Goal: Information Seeking & Learning: Check status

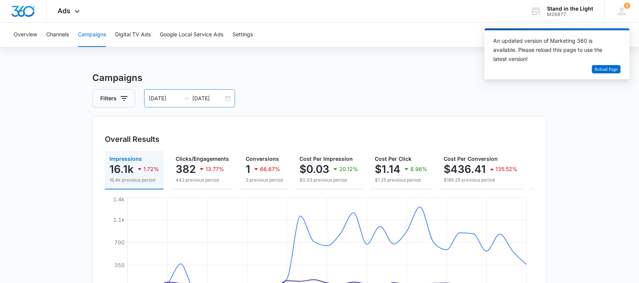
click at [228, 98] on div "[DATE] [DATE]" at bounding box center [189, 98] width 91 height 18
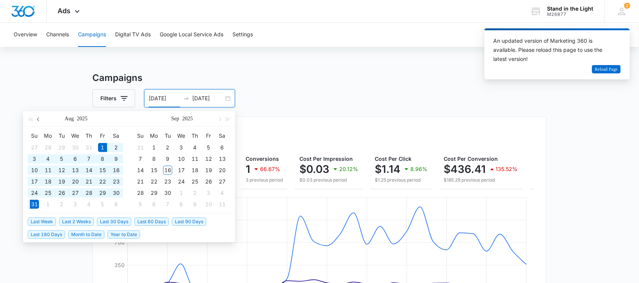
click at [38, 121] on button "button" at bounding box center [38, 118] width 8 height 15
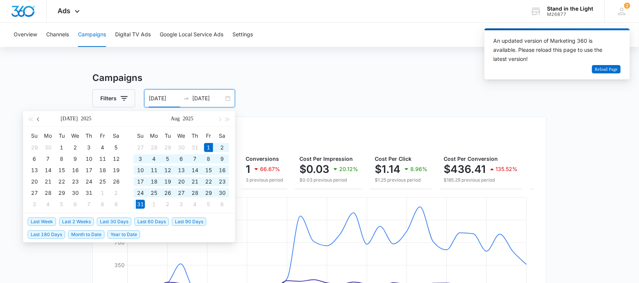
click at [38, 121] on button "button" at bounding box center [38, 118] width 8 height 15
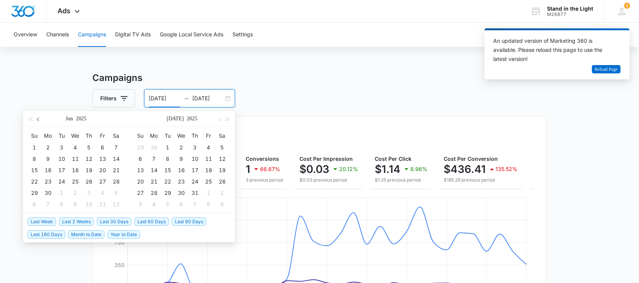
click at [38, 121] on button "button" at bounding box center [38, 118] width 8 height 15
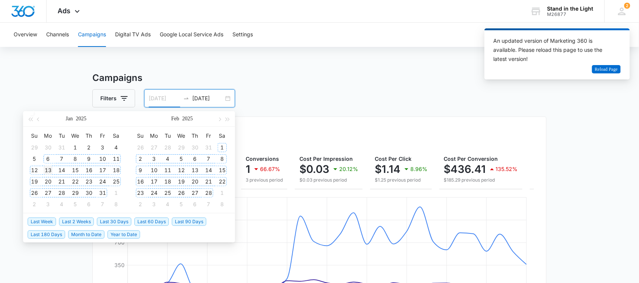
type input "[DATE]"
click at [44, 169] on div "13" at bounding box center [48, 170] width 9 height 9
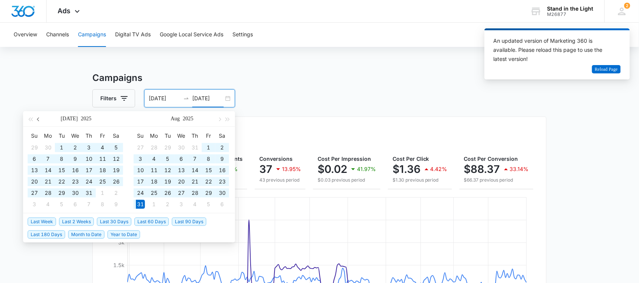
click at [40, 120] on span "button" at bounding box center [39, 119] width 4 height 4
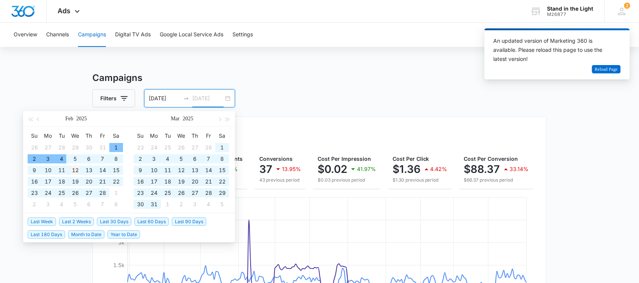
type input "[DATE]"
click at [78, 171] on div "12" at bounding box center [75, 170] width 9 height 9
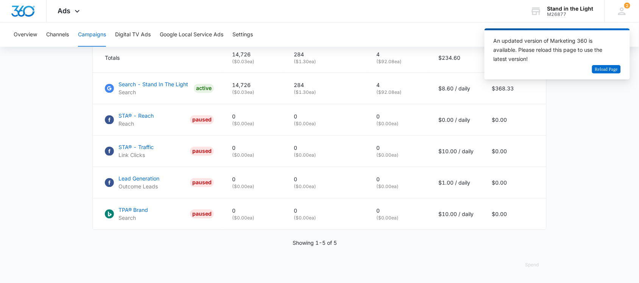
scroll to position [358, 0]
click at [529, 266] on button "Spend" at bounding box center [532, 265] width 29 height 18
click at [531, 247] on div "Raw" at bounding box center [538, 249] width 22 height 5
click at [600, 70] on span "Reload Page" at bounding box center [606, 69] width 23 height 7
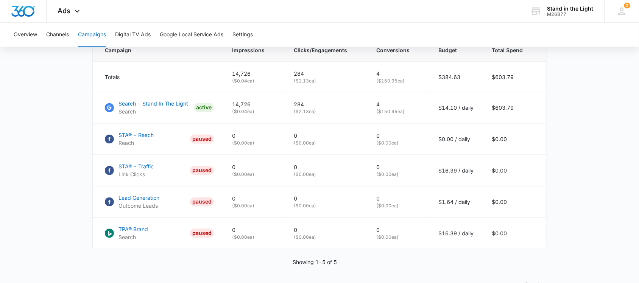
scroll to position [358, 0]
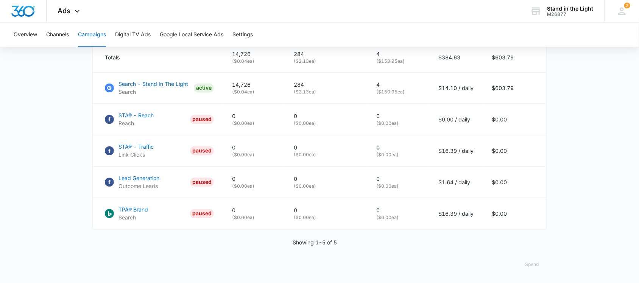
click at [529, 263] on button "Spend" at bounding box center [532, 265] width 29 height 18
click at [528, 247] on div "Raw" at bounding box center [538, 249] width 22 height 5
click at [534, 265] on button "Spend" at bounding box center [532, 265] width 29 height 18
click at [532, 236] on div "Optimized" at bounding box center [538, 238] width 22 height 5
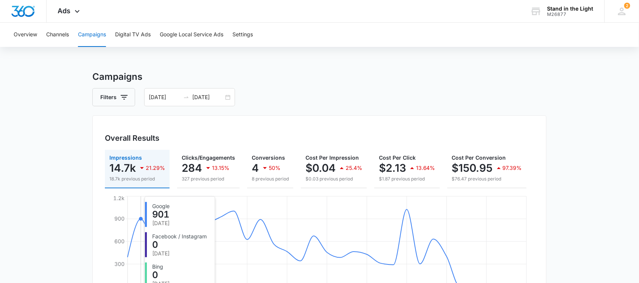
scroll to position [0, 0]
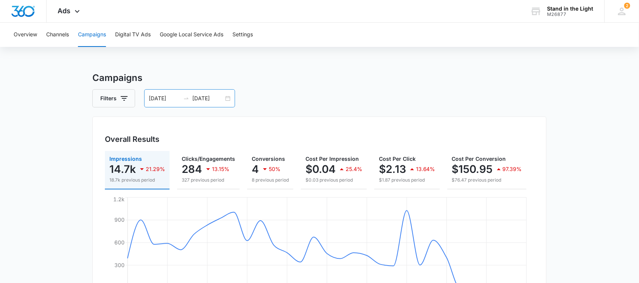
click at [228, 97] on div "01/13/2025 02/12/2025" at bounding box center [189, 98] width 91 height 18
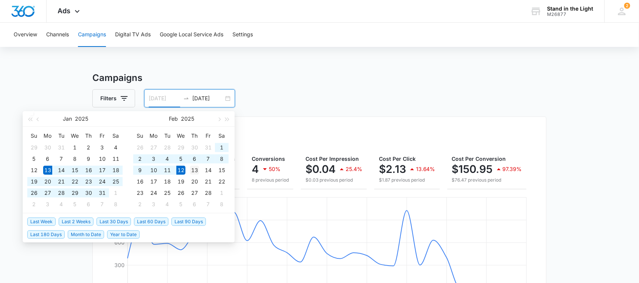
type input "02/13/2025"
click at [193, 169] on div "13" at bounding box center [194, 170] width 9 height 9
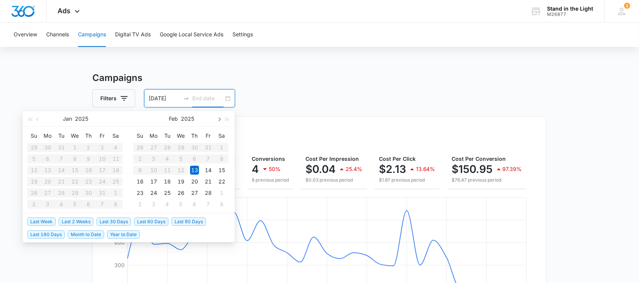
click at [216, 118] on button "button" at bounding box center [219, 118] width 8 height 15
type input "02/23/2025"
type input "02/15/2025"
type input "03/12/2025"
click at [180, 169] on div "12" at bounding box center [180, 170] width 9 height 9
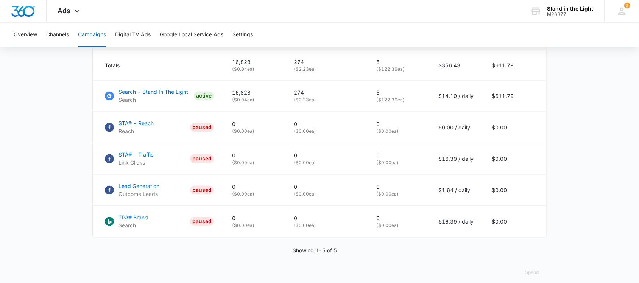
scroll to position [358, 0]
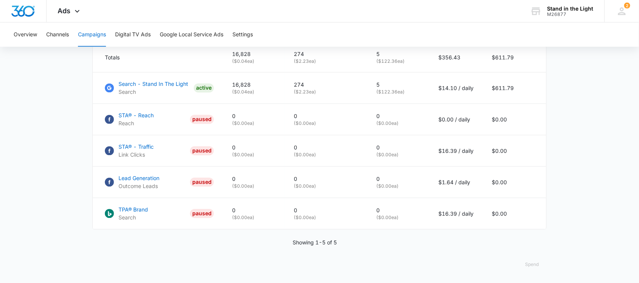
click at [531, 265] on button "Spend" at bounding box center [532, 265] width 29 height 18
click at [533, 247] on div "Raw" at bounding box center [538, 249] width 22 height 5
click at [532, 265] on button "Spend" at bounding box center [532, 265] width 29 height 18
click at [587, 185] on main "Campaigns Filters 02/13/2025 03/12/2025 Overall Results Impressions 16.8k 30.89…" at bounding box center [319, 1] width 639 height 563
click at [514, 272] on div "Spend" at bounding box center [319, 265] width 454 height 18
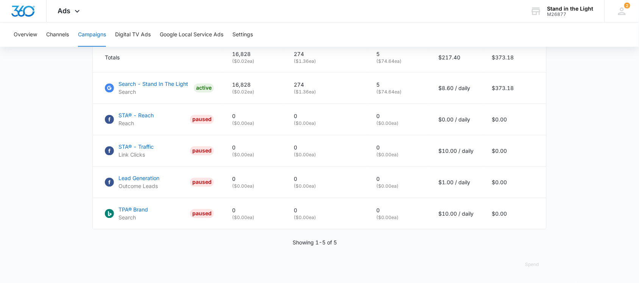
click at [506, 252] on div "Campaigns Filters 02/13/2025 03/12/2025 Overall Results Impressions 16.8k 30.89…" at bounding box center [319, 1] width 454 height 563
click at [532, 264] on button "Spend" at bounding box center [532, 265] width 29 height 18
click at [531, 236] on div "Optimized" at bounding box center [538, 238] width 22 height 5
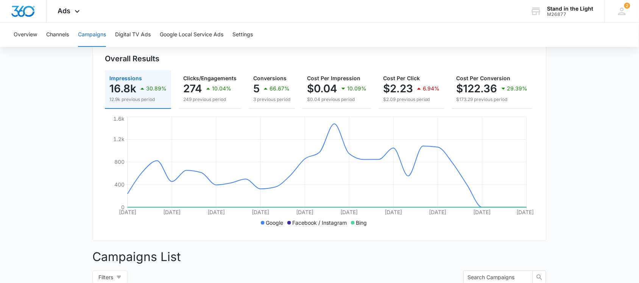
scroll to position [27, 0]
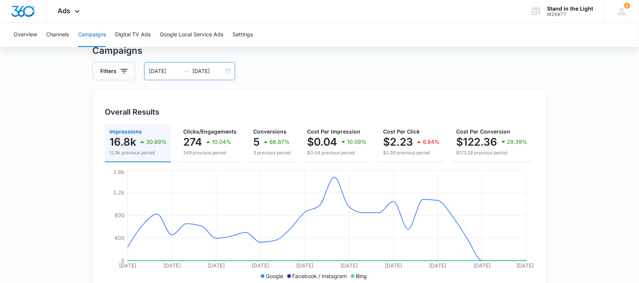
click at [227, 73] on div "02/13/2025 03/12/2025" at bounding box center [189, 71] width 91 height 18
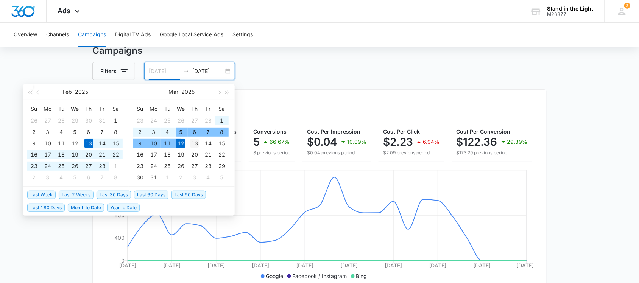
type input "03/13/2025"
click at [196, 144] on div "13" at bounding box center [194, 143] width 9 height 9
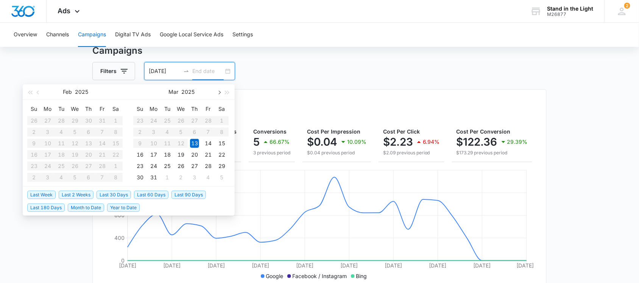
click at [219, 91] on span "button" at bounding box center [219, 93] width 4 height 4
type input "04/12/2025"
click at [220, 132] on div "12" at bounding box center [221, 132] width 9 height 9
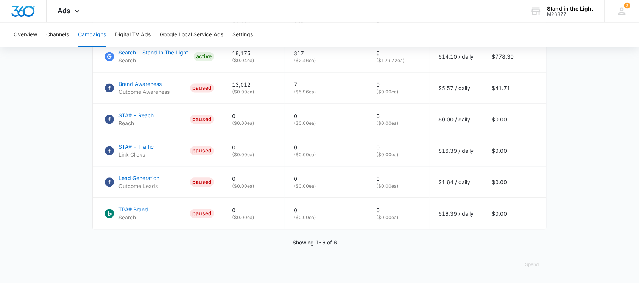
scroll to position [390, 0]
click at [534, 265] on button "Spend" at bounding box center [532, 265] width 29 height 18
click at [530, 247] on div "Raw" at bounding box center [538, 249] width 22 height 5
click at [532, 267] on button "Spend" at bounding box center [532, 265] width 29 height 18
click at [530, 236] on div "Optimized" at bounding box center [538, 238] width 22 height 5
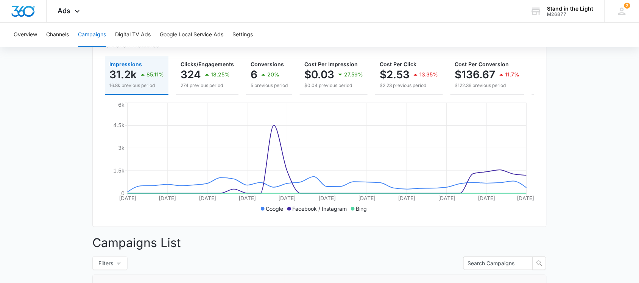
scroll to position [0, 0]
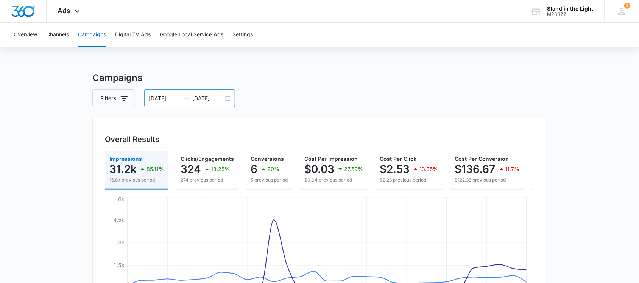
click at [227, 98] on div "03/13/2025 04/12/2025" at bounding box center [189, 98] width 91 height 18
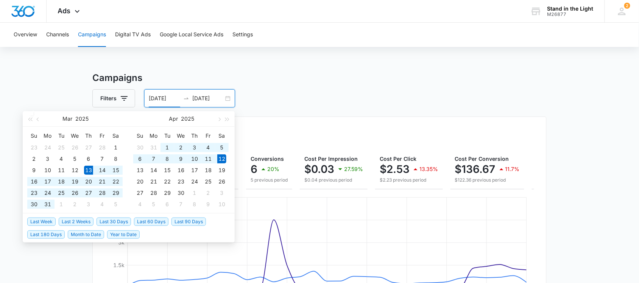
click at [157, 98] on input "03/13/2025" at bounding box center [164, 98] width 31 height 8
click at [37, 119] on span "button" at bounding box center [39, 119] width 4 height 4
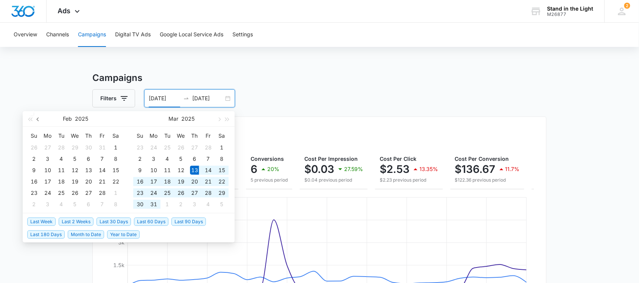
click at [37, 119] on span "button" at bounding box center [39, 119] width 4 height 4
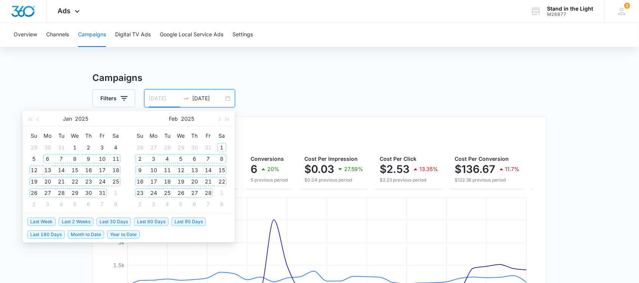
type input "[DATE]"
click at [50, 170] on div "13" at bounding box center [47, 170] width 9 height 9
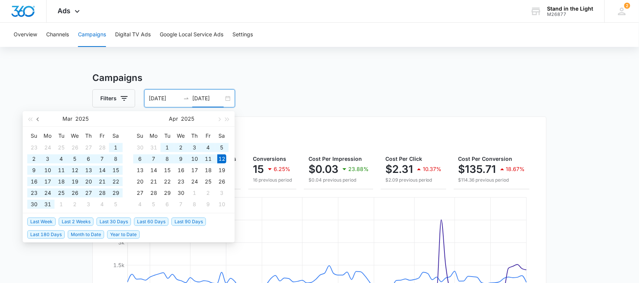
click at [36, 116] on button "button" at bounding box center [38, 118] width 8 height 15
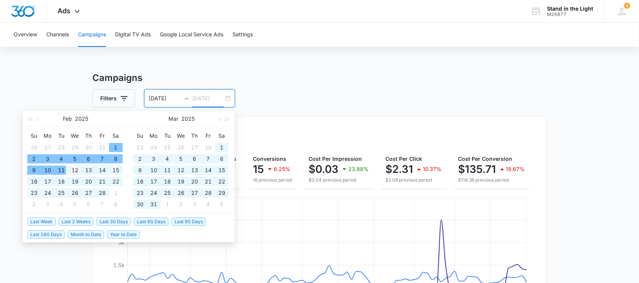
type input "[DATE]"
click at [76, 168] on div "12" at bounding box center [74, 170] width 9 height 9
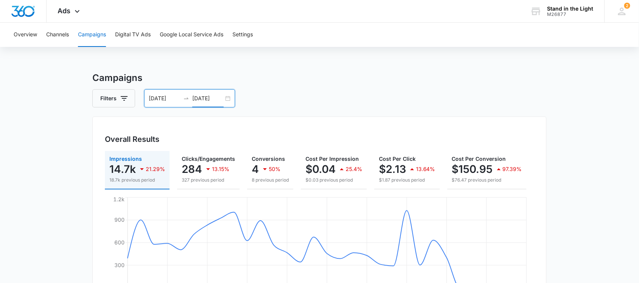
click at [171, 95] on input "[DATE]" at bounding box center [164, 98] width 31 height 8
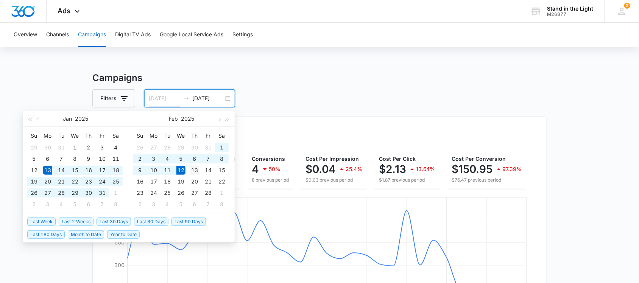
type input "02/13/2025"
click at [192, 168] on div "13" at bounding box center [194, 170] width 9 height 9
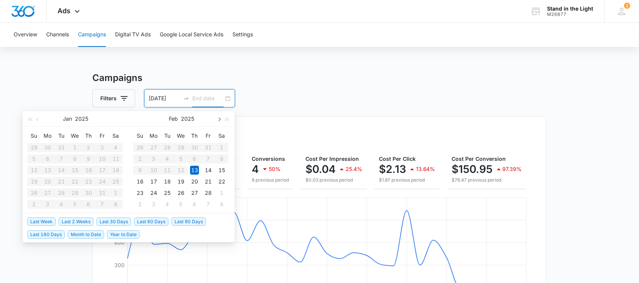
click at [218, 119] on span "button" at bounding box center [219, 119] width 4 height 4
type input "03/16/2025"
type input "02/22/2025"
type input "03/12/2025"
click at [181, 168] on div "12" at bounding box center [180, 170] width 9 height 9
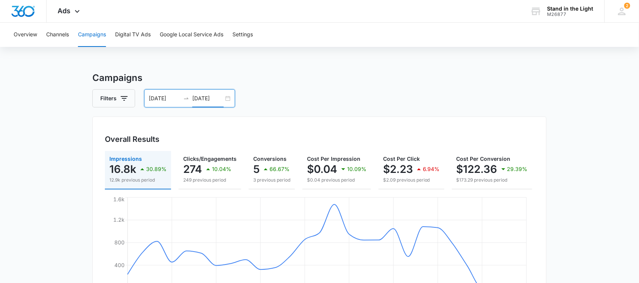
click at [151, 98] on input "02/13/2025" at bounding box center [164, 98] width 31 height 8
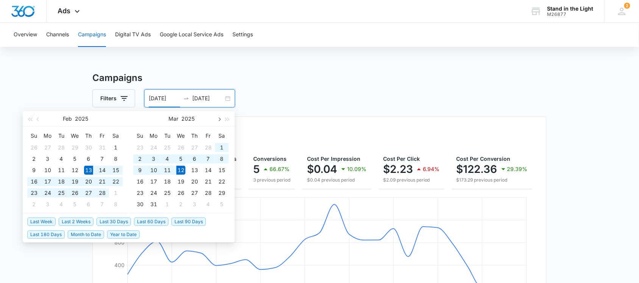
click at [218, 120] on span "button" at bounding box center [219, 119] width 4 height 4
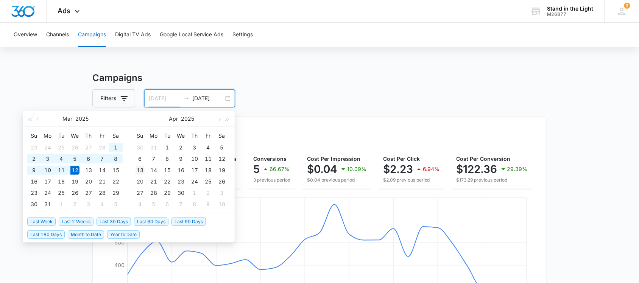
type input "04/13/2025"
click at [140, 167] on div "13" at bounding box center [139, 170] width 9 height 9
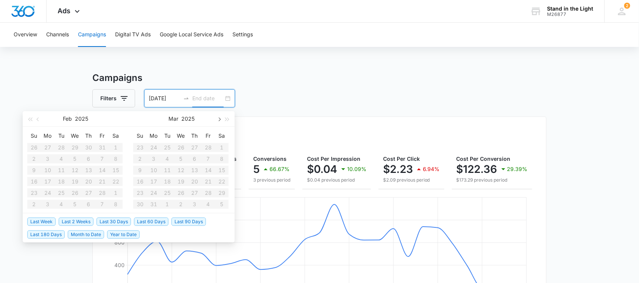
click at [219, 120] on span "button" at bounding box center [219, 119] width 4 height 4
type input "05/04/2025"
type input "04/19/2025"
type input "05/12/2025"
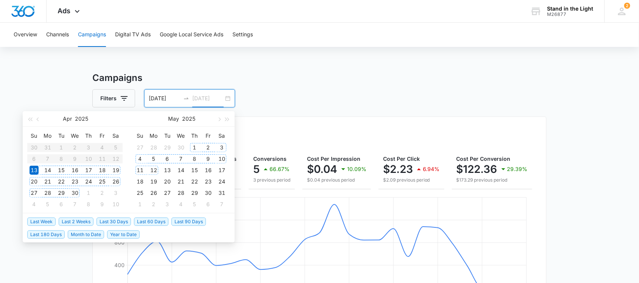
click at [154, 168] on div "12" at bounding box center [153, 170] width 9 height 9
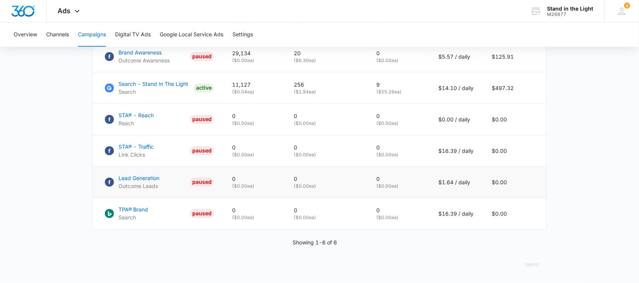
scroll to position [390, 0]
click at [532, 264] on button "Spend" at bounding box center [532, 265] width 29 height 18
click at [532, 267] on button "Spend" at bounding box center [532, 265] width 29 height 18
click at [541, 236] on div "Optimized" at bounding box center [538, 238] width 22 height 5
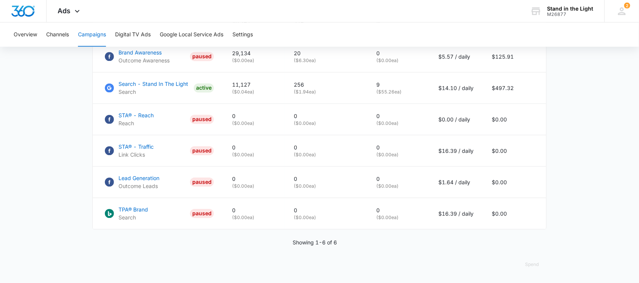
click at [534, 267] on button "Spend" at bounding box center [532, 265] width 29 height 18
click at [532, 247] on div "Raw" at bounding box center [538, 249] width 22 height 5
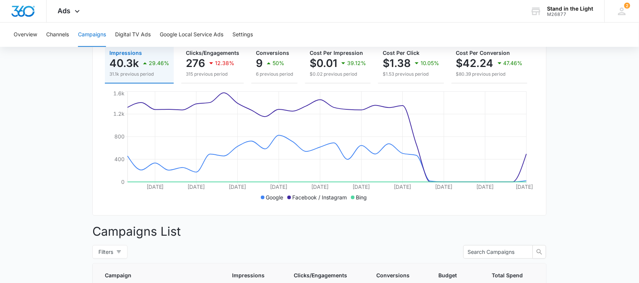
scroll to position [0, 0]
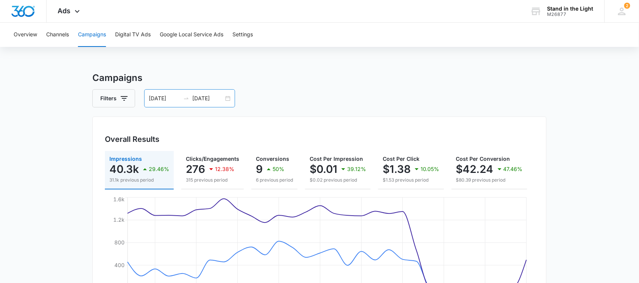
click at [227, 98] on div "04/13/2025 05/12/2025" at bounding box center [189, 98] width 91 height 18
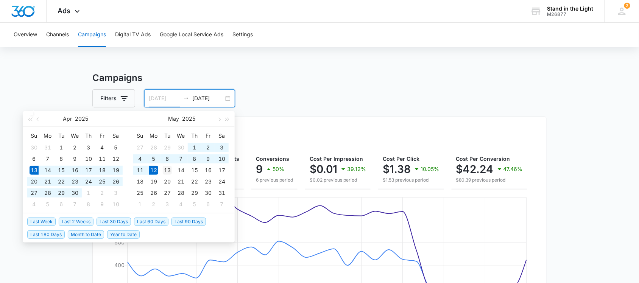
type input "05/13/2025"
click at [167, 170] on div "13" at bounding box center [167, 170] width 9 height 9
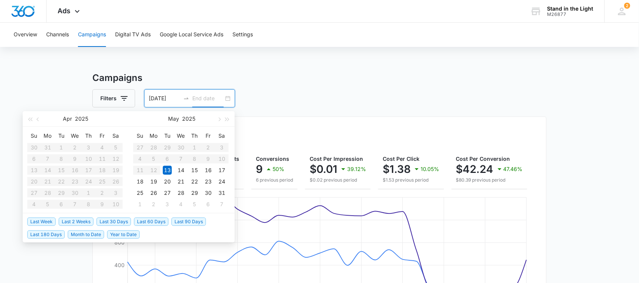
type input "05/14/2025"
click at [220, 118] on span "button" at bounding box center [219, 119] width 4 height 4
type input "06/12/2025"
click at [194, 158] on div "12" at bounding box center [194, 158] width 9 height 9
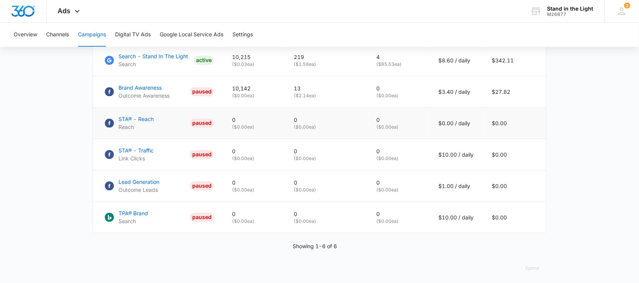
scroll to position [390, 0]
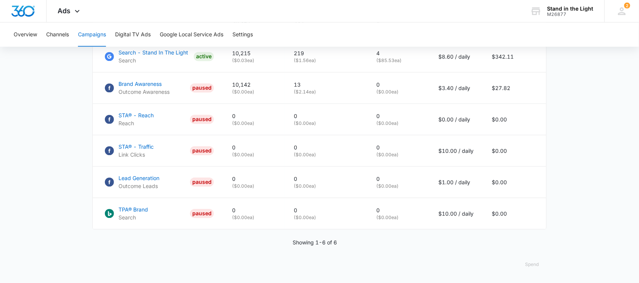
click at [527, 263] on button "Spend" at bounding box center [532, 265] width 29 height 18
click at [537, 247] on div "Raw" at bounding box center [538, 249] width 22 height 5
click at [521, 263] on button "Spend" at bounding box center [532, 265] width 29 height 18
click at [534, 236] on div "Optimized" at bounding box center [538, 238] width 22 height 5
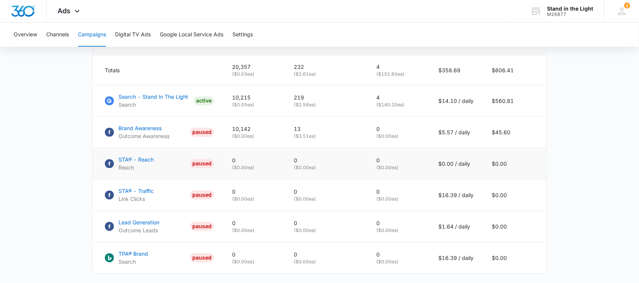
scroll to position [295, 0]
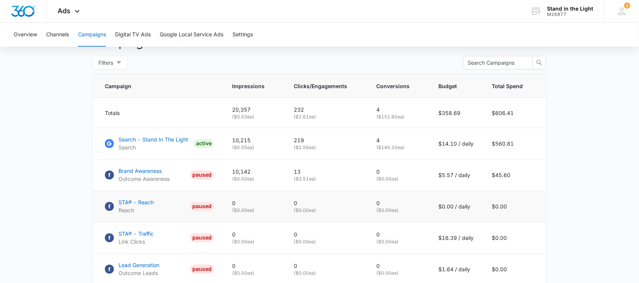
click at [370, 203] on td "0 ( $0.00 ea)" at bounding box center [398, 206] width 62 height 31
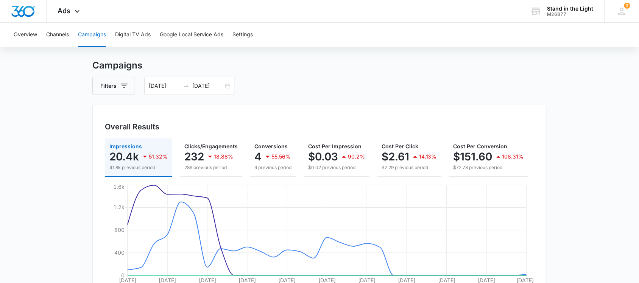
scroll to position [11, 0]
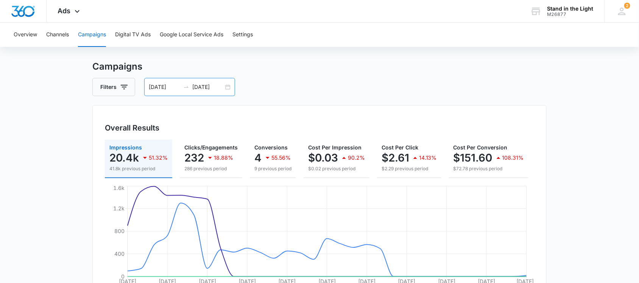
click at [226, 85] on div "05/13/2025 06/12/2025" at bounding box center [189, 87] width 91 height 18
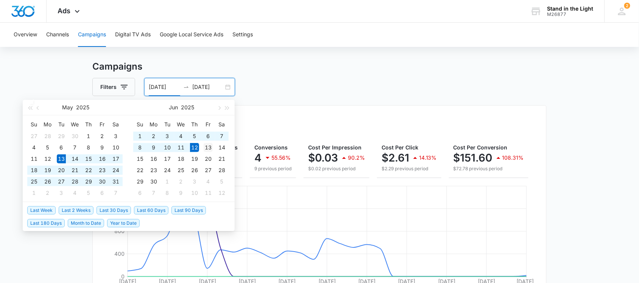
type input "06/13/2025"
click at [208, 146] on div "13" at bounding box center [208, 147] width 9 height 9
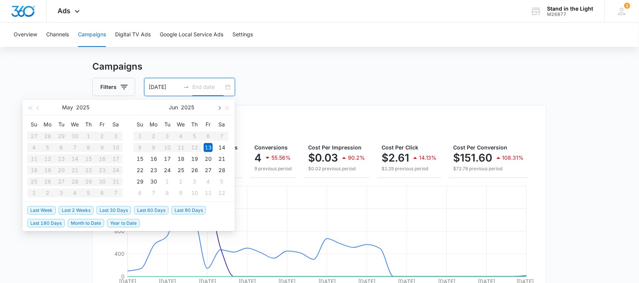
click at [219, 106] on button "button" at bounding box center [219, 107] width 8 height 15
type input "07/12/2025"
click at [219, 148] on div "12" at bounding box center [221, 147] width 9 height 9
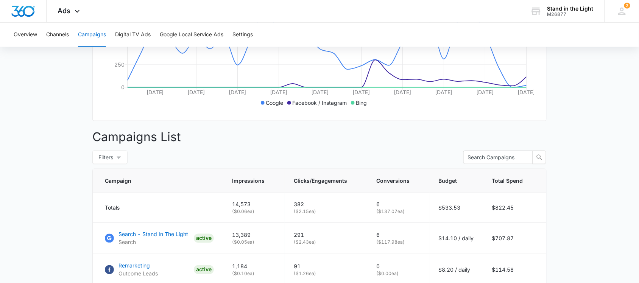
scroll to position [390, 0]
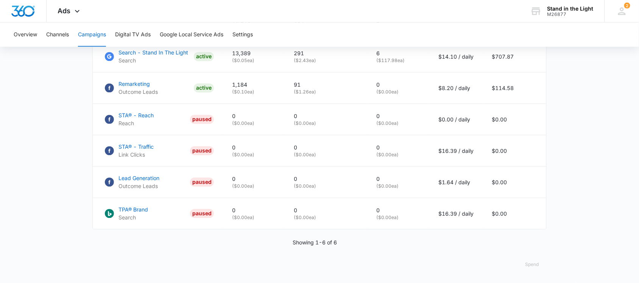
click at [535, 267] on button "Spend" at bounding box center [532, 265] width 29 height 18
click at [533, 236] on div "Optimized" at bounding box center [538, 238] width 22 height 5
click at [528, 265] on button "Spend" at bounding box center [532, 265] width 29 height 18
click at [532, 247] on div "Raw" at bounding box center [538, 249] width 22 height 5
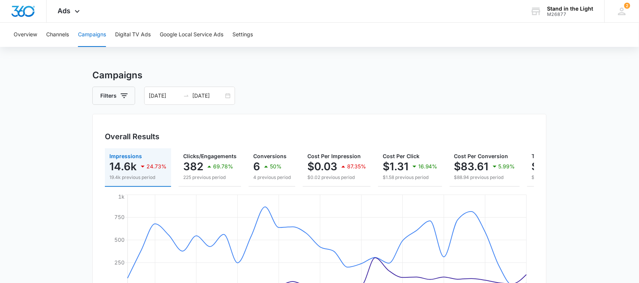
scroll to position [0, 0]
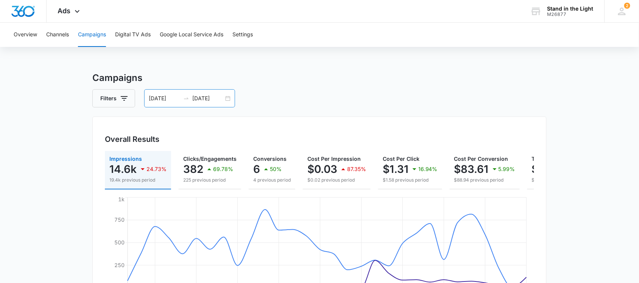
click at [228, 98] on div "06/13/2025 07/12/2025" at bounding box center [189, 98] width 91 height 18
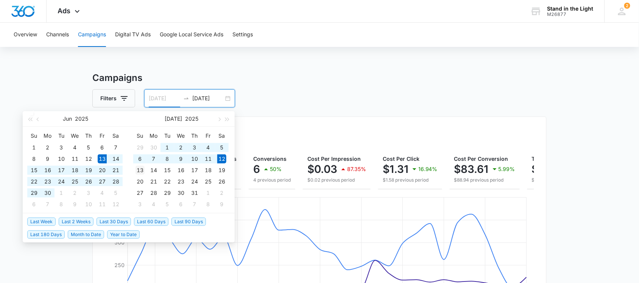
type input "07/13/2025"
click at [140, 168] on div "13" at bounding box center [139, 170] width 9 height 9
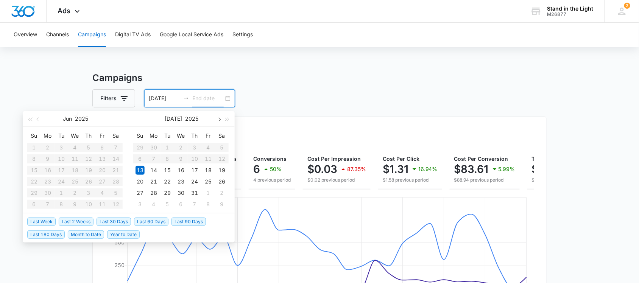
click at [220, 120] on button "button" at bounding box center [219, 118] width 8 height 15
type input "08/12/2025"
click at [167, 169] on div "12" at bounding box center [167, 170] width 9 height 9
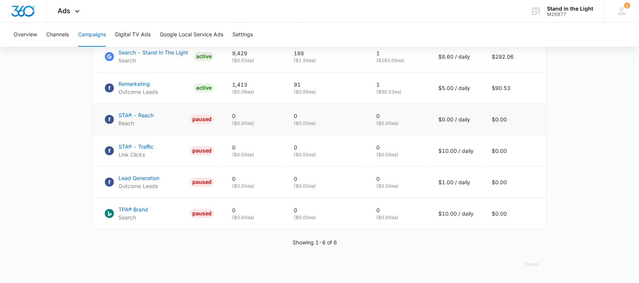
scroll to position [390, 0]
click at [534, 265] on button "Spend" at bounding box center [532, 265] width 29 height 18
click at [530, 247] on div "Raw" at bounding box center [538, 249] width 22 height 5
click at [526, 262] on button "Spend" at bounding box center [532, 265] width 29 height 18
click at [528, 236] on div "Optimized" at bounding box center [538, 238] width 22 height 5
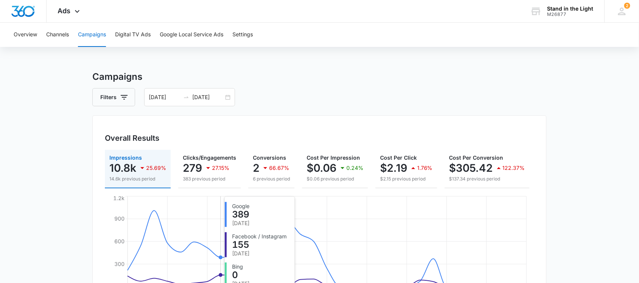
scroll to position [0, 0]
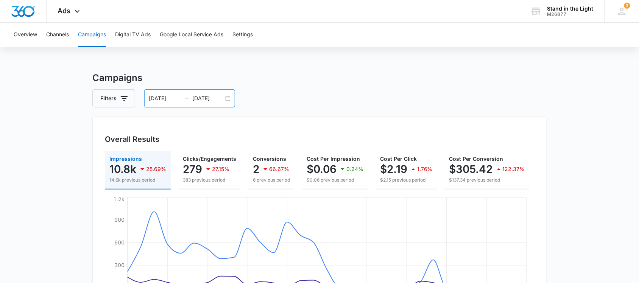
click at [226, 97] on div "07/13/2025 08/12/2025" at bounding box center [189, 98] width 91 height 18
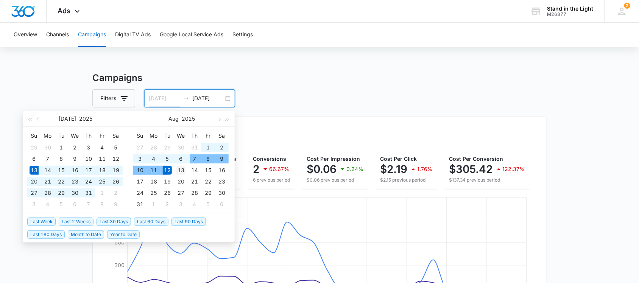
type input "08/13/2025"
click at [183, 168] on div "13" at bounding box center [180, 170] width 9 height 9
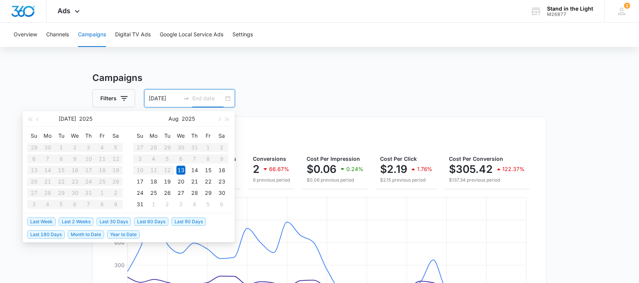
click at [224, 97] on div "08/13/2025" at bounding box center [189, 98] width 91 height 18
click at [220, 118] on span "button" at bounding box center [219, 119] width 4 height 4
type input "09/12/2025"
click at [208, 156] on div "12" at bounding box center [208, 158] width 9 height 9
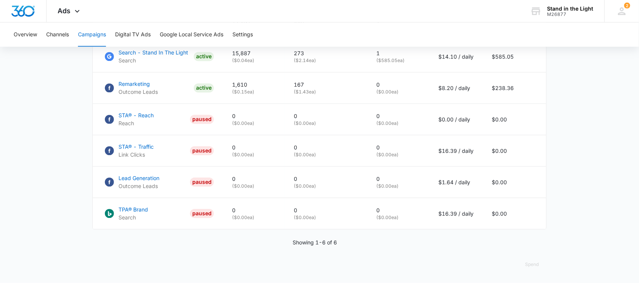
scroll to position [390, 0]
click at [498, 256] on div "Spend" at bounding box center [319, 265] width 454 height 18
click at [527, 261] on button "Spend" at bounding box center [532, 265] width 29 height 18
click at [523, 260] on button "Spend" at bounding box center [532, 265] width 29 height 18
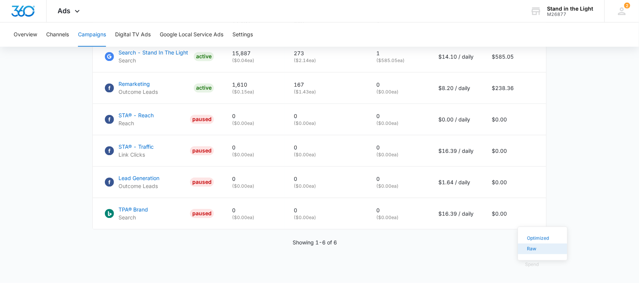
click at [525, 244] on button "Raw" at bounding box center [542, 249] width 49 height 11
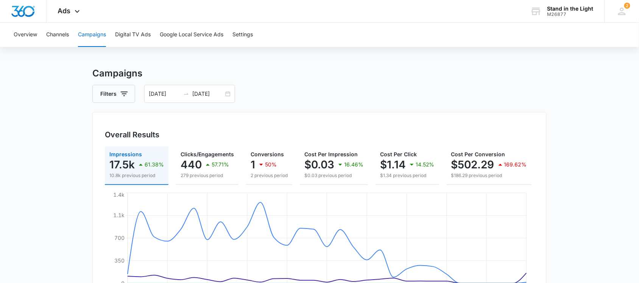
scroll to position [0, 0]
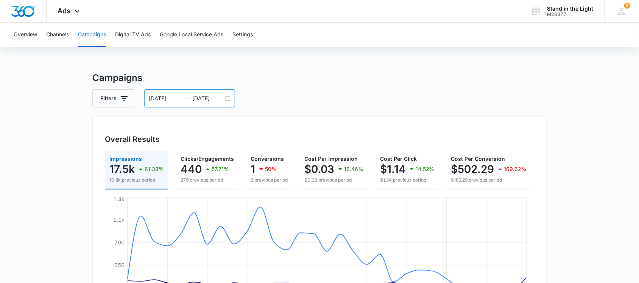
click at [227, 99] on div "08/13/2025 09/12/2025" at bounding box center [189, 98] width 91 height 18
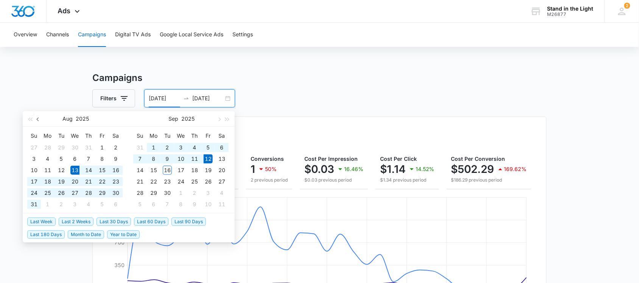
click at [37, 118] on span "button" at bounding box center [39, 119] width 4 height 4
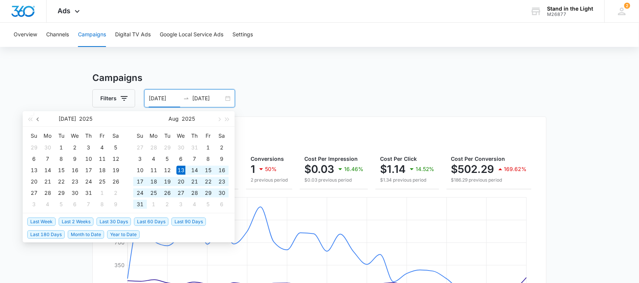
click at [37, 118] on span "button" at bounding box center [39, 119] width 4 height 4
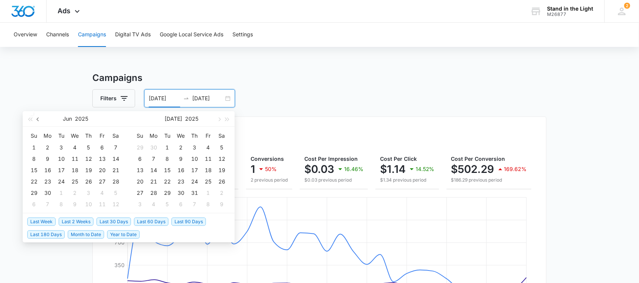
click at [37, 118] on span "button" at bounding box center [39, 119] width 4 height 4
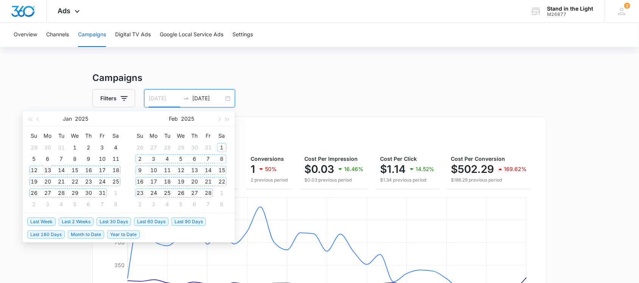
type input "[DATE]"
click at [45, 168] on div "13" at bounding box center [47, 170] width 9 height 9
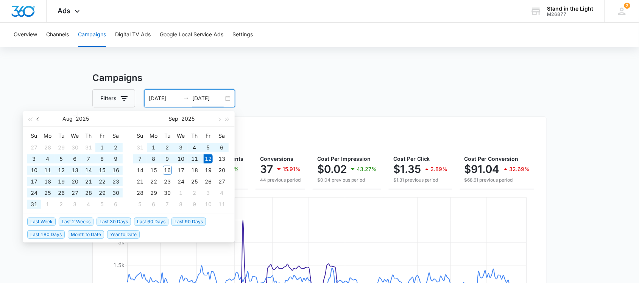
click at [37, 118] on span "button" at bounding box center [39, 119] width 4 height 4
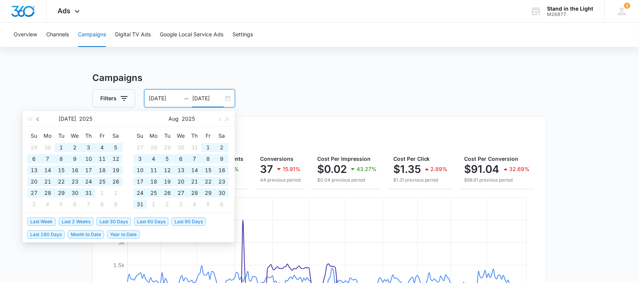
click at [37, 118] on span "button" at bounding box center [39, 119] width 4 height 4
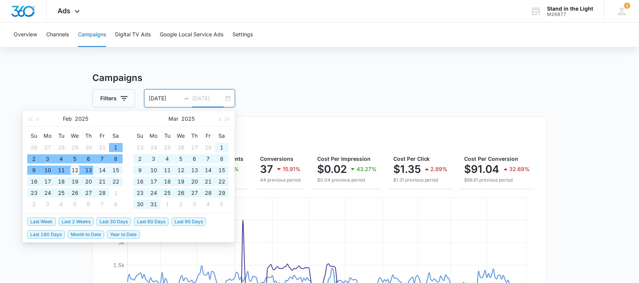
type input "[DATE]"
click at [76, 170] on div "12" at bounding box center [74, 170] width 9 height 9
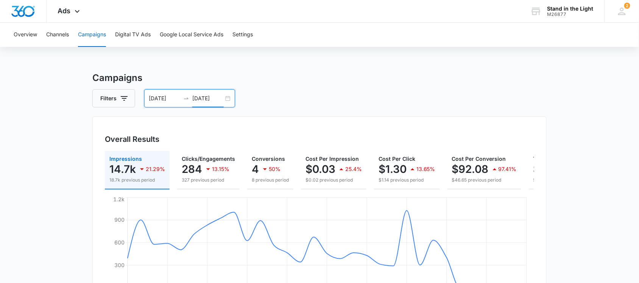
click at [226, 96] on div "01/13/2025 02/12/2025" at bounding box center [189, 98] width 91 height 18
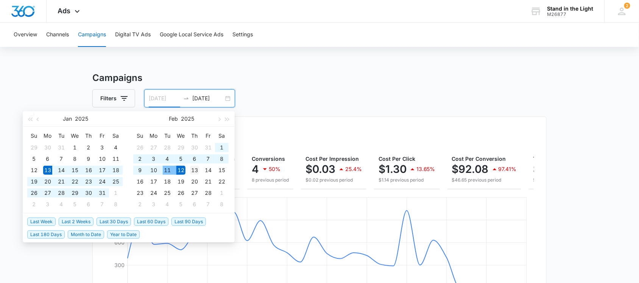
type input "02/13/2025"
click at [195, 170] on div "13" at bounding box center [194, 170] width 9 height 9
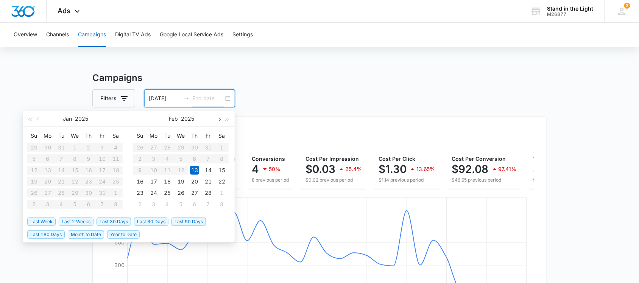
click at [220, 118] on span "button" at bounding box center [219, 119] width 4 height 4
type input "03/12/2025"
click at [176, 169] on div "12" at bounding box center [180, 170] width 9 height 9
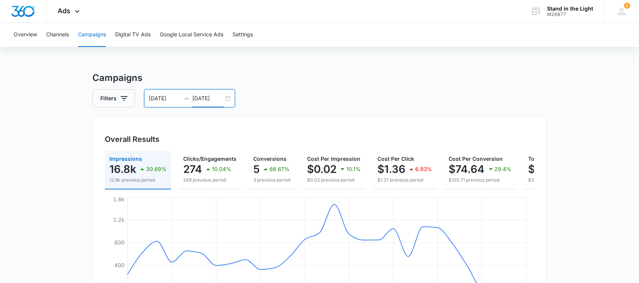
click at [229, 98] on div "02/13/2025 03/12/2025" at bounding box center [189, 98] width 91 height 18
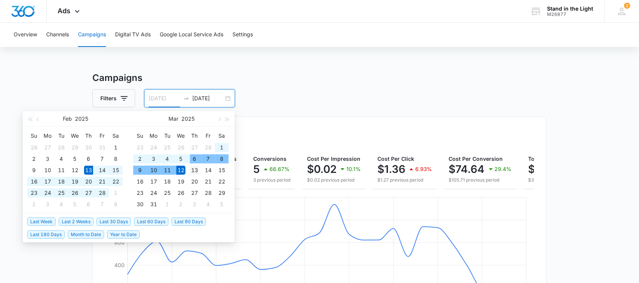
type input "03/13/2025"
click at [196, 168] on div "13" at bounding box center [194, 170] width 9 height 9
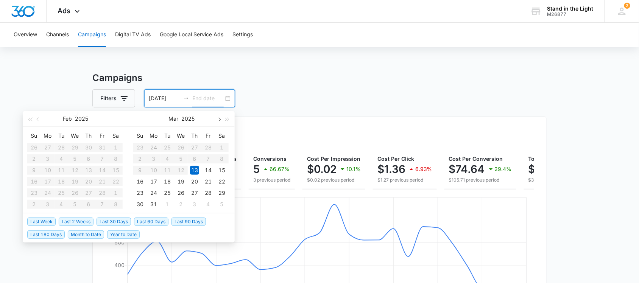
click at [220, 118] on span "button" at bounding box center [219, 119] width 4 height 4
type input "04/12/2025"
click at [220, 158] on div "12" at bounding box center [221, 158] width 9 height 9
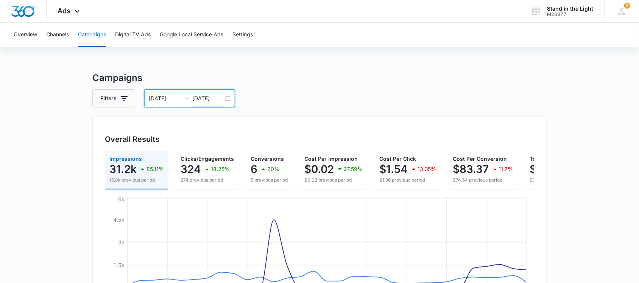
click at [227, 97] on div "03/13/2025 04/12/2025" at bounding box center [189, 98] width 91 height 18
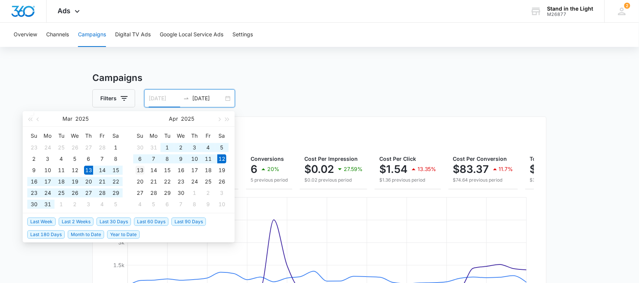
type input "04/13/2025"
click at [139, 169] on div "13" at bounding box center [139, 170] width 9 height 9
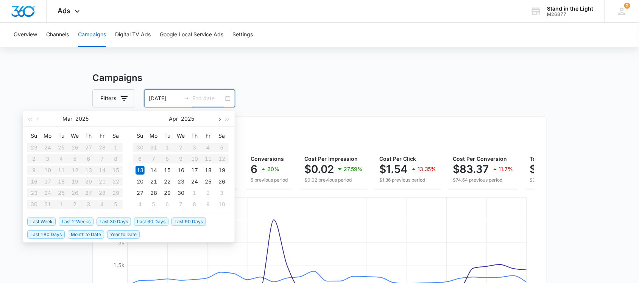
click at [220, 118] on span "button" at bounding box center [219, 119] width 4 height 4
type input "05/12/2025"
click at [156, 169] on div "12" at bounding box center [153, 170] width 9 height 9
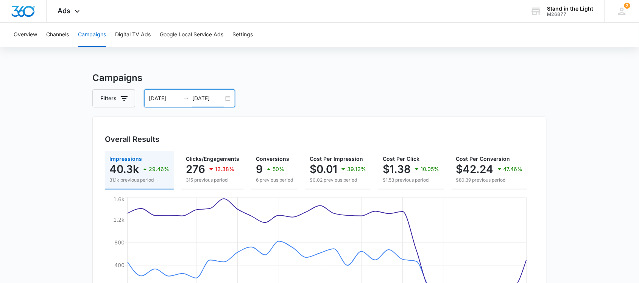
click at [228, 99] on div "04/13/2025 05/12/2025" at bounding box center [189, 98] width 91 height 18
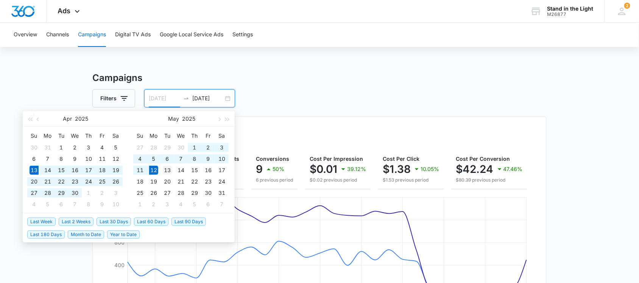
type input "05/13/2025"
click at [166, 169] on div "13" at bounding box center [167, 170] width 9 height 9
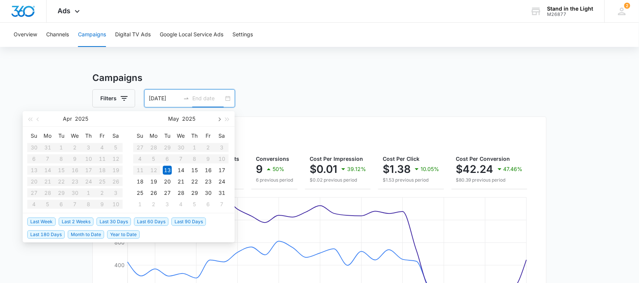
click at [216, 118] on button "button" at bounding box center [219, 118] width 8 height 15
type input "06/12/2025"
click at [191, 158] on div "12" at bounding box center [194, 158] width 9 height 9
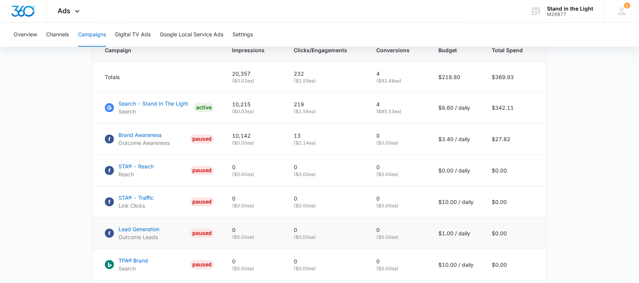
scroll to position [390, 0]
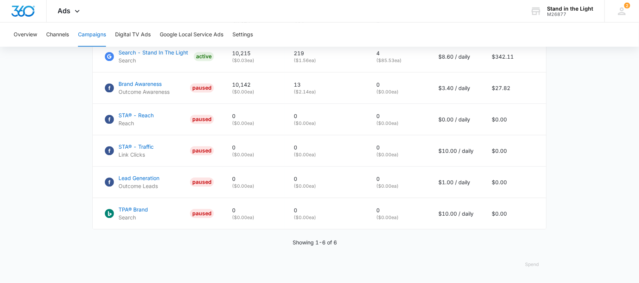
click at [532, 267] on button "Spend" at bounding box center [532, 265] width 29 height 18
